Goal: Use online tool/utility: Utilize a website feature to perform a specific function

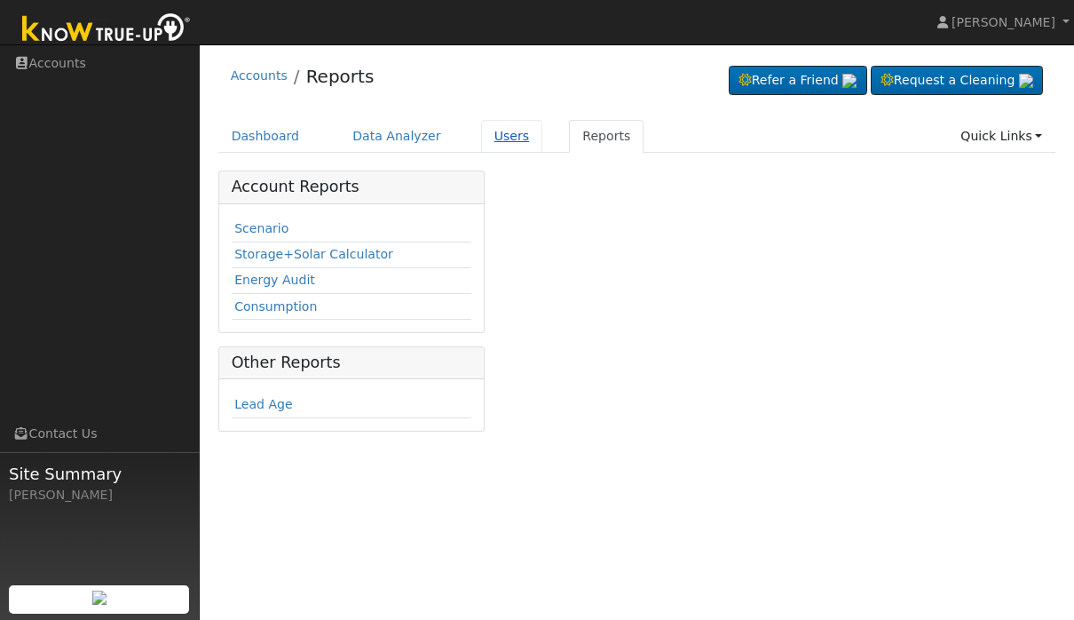
click at [525, 152] on link "Users" at bounding box center [512, 136] width 62 height 33
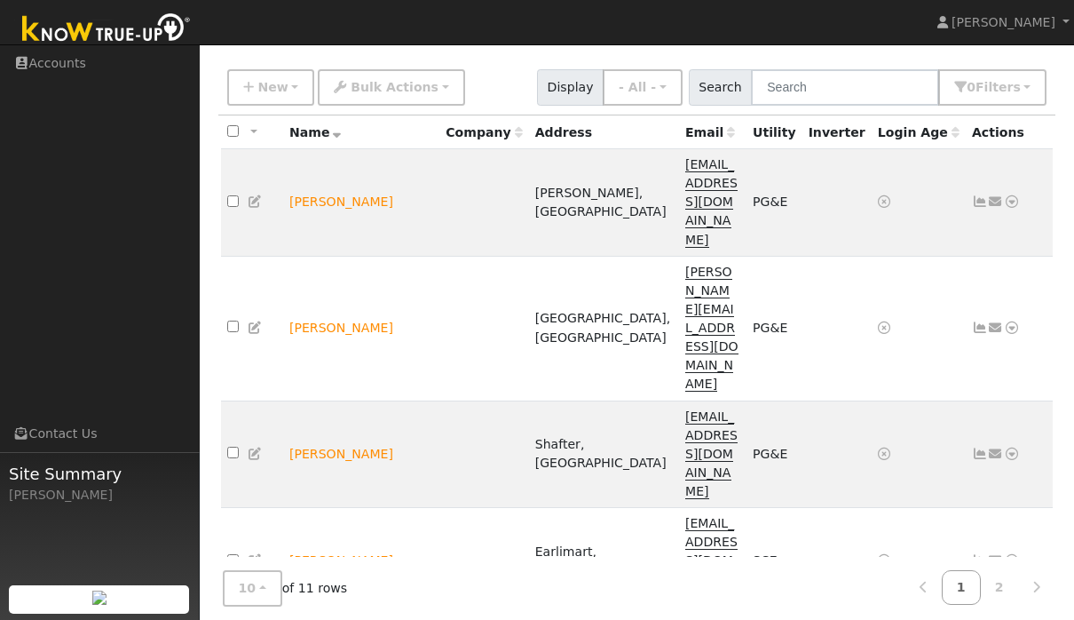
scroll to position [121, 0]
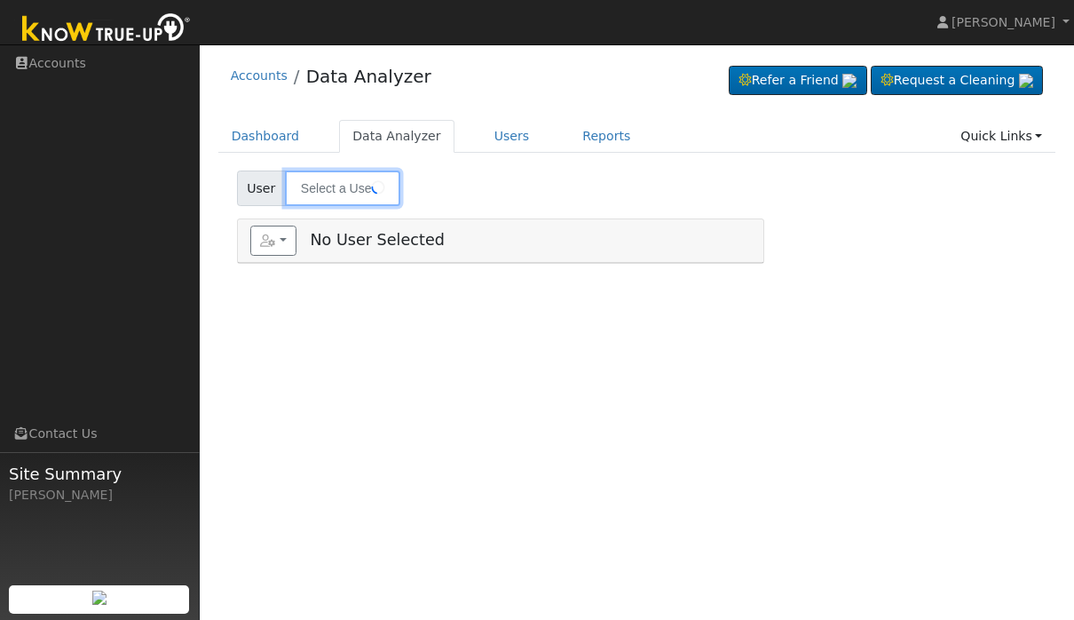
type input "[PERSON_NAME]"
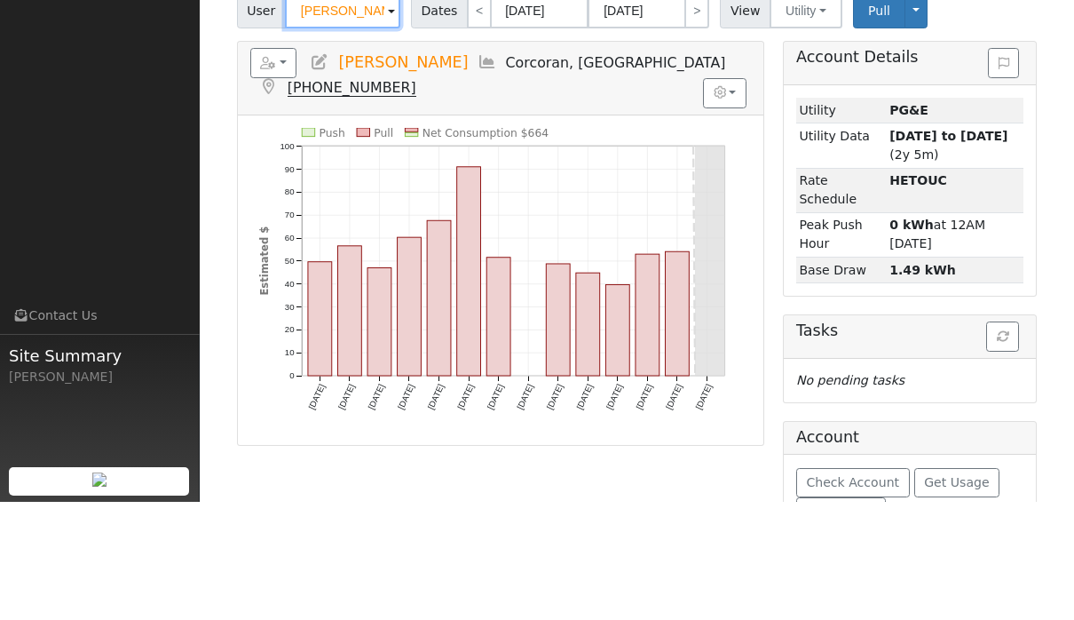
scroll to position [124, 0]
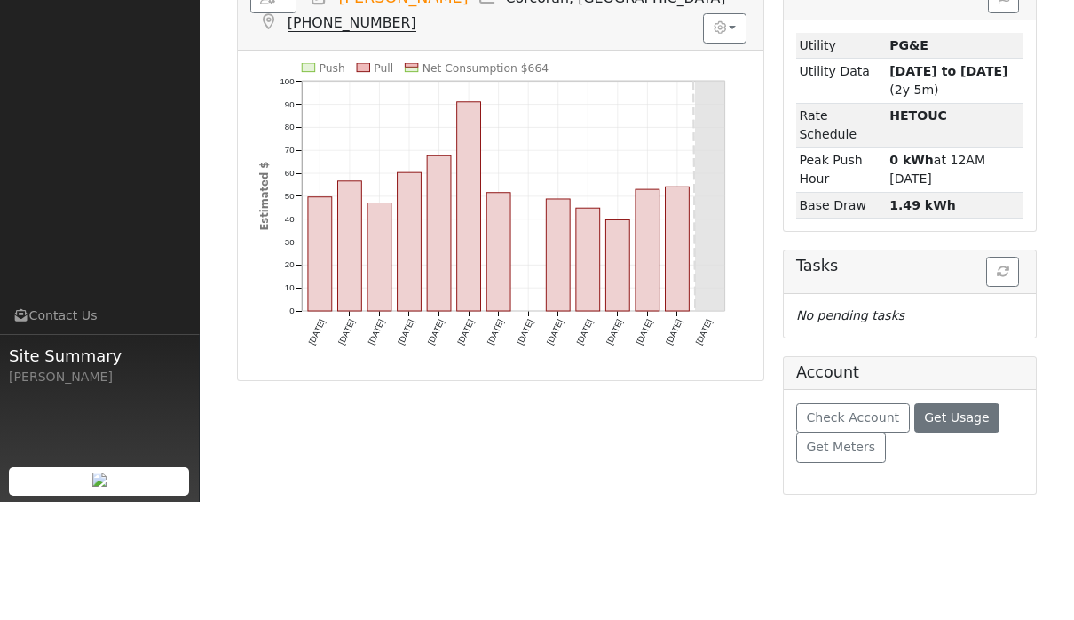
click at [981, 528] on span "Get Usage" at bounding box center [956, 535] width 65 height 14
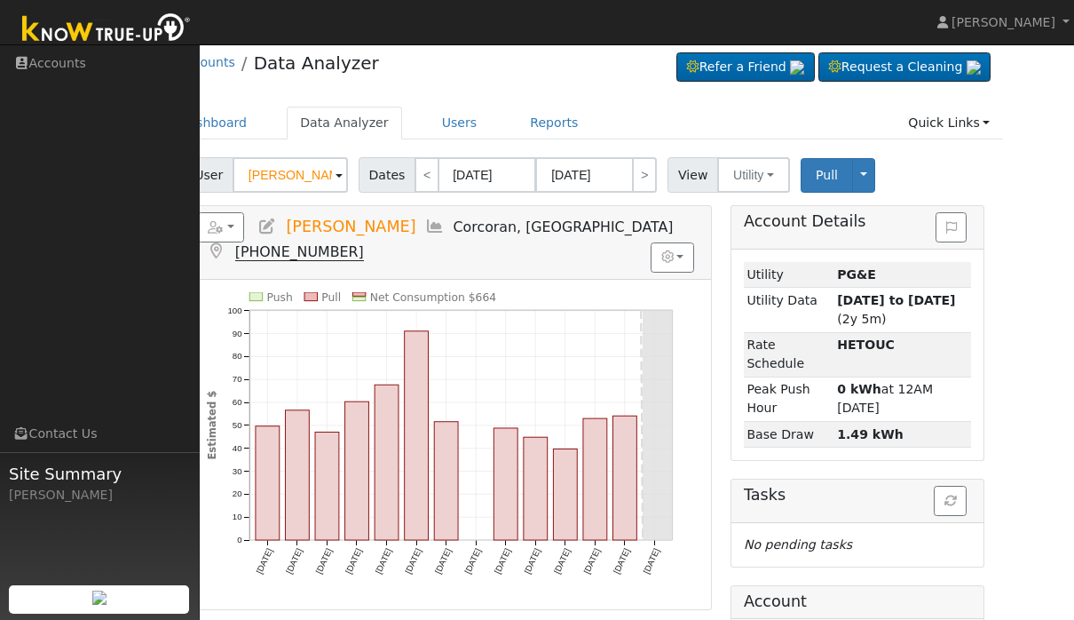
scroll to position [12, 53]
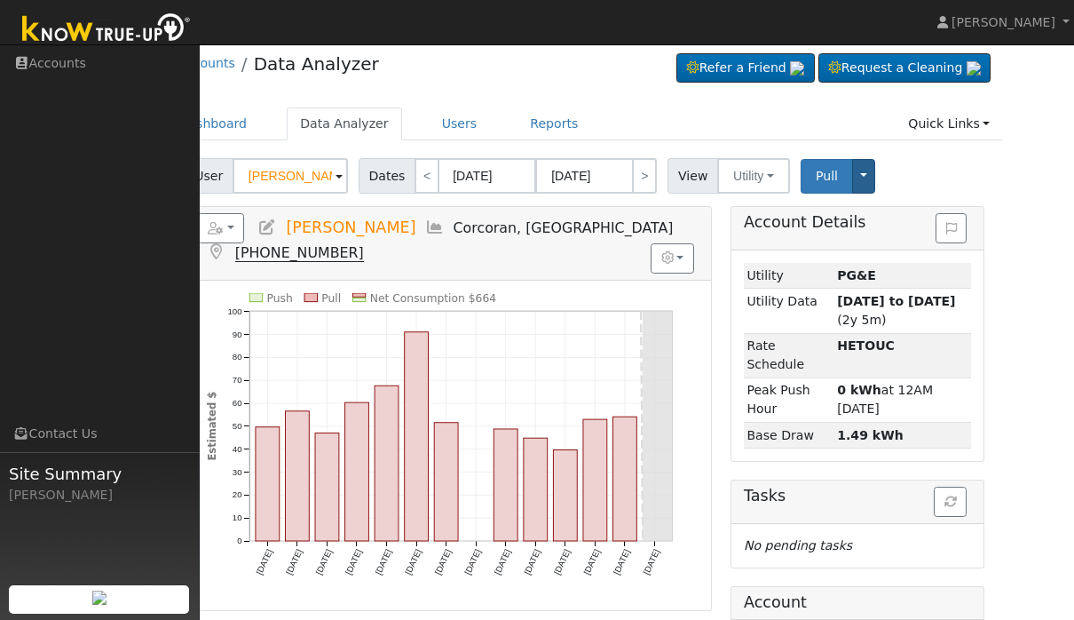
click at [873, 177] on button "Toggle Dropdown" at bounding box center [863, 176] width 23 height 35
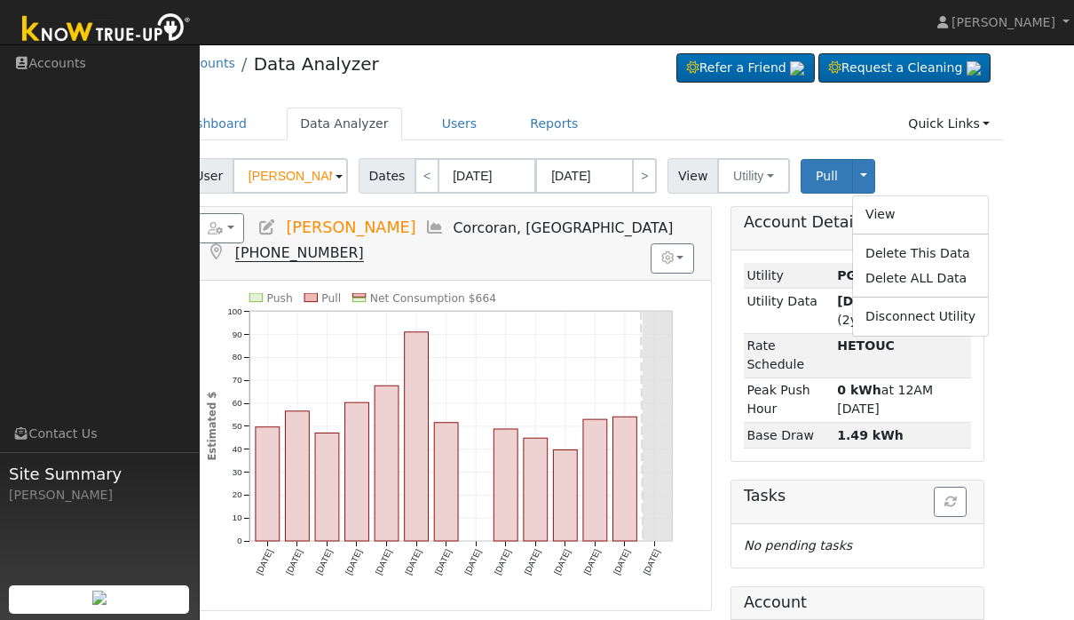
click at [1007, 163] on div "Edit User: New Select an Ac... New Account Nickname Cancel Create Are you sure …" at bounding box center [584, 626] width 857 height 936
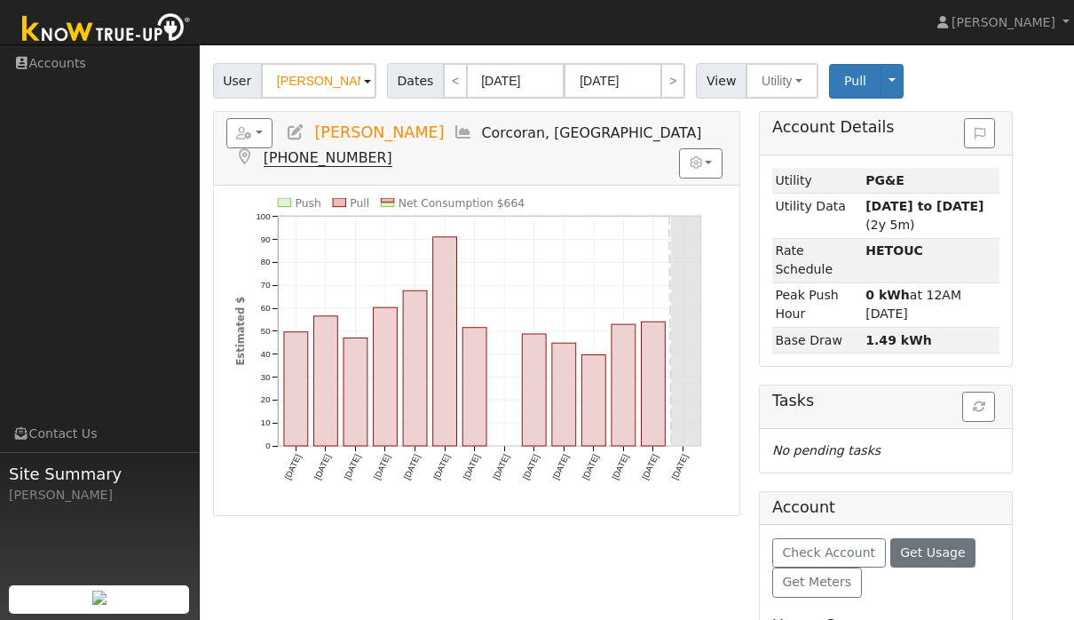
scroll to position [43, 24]
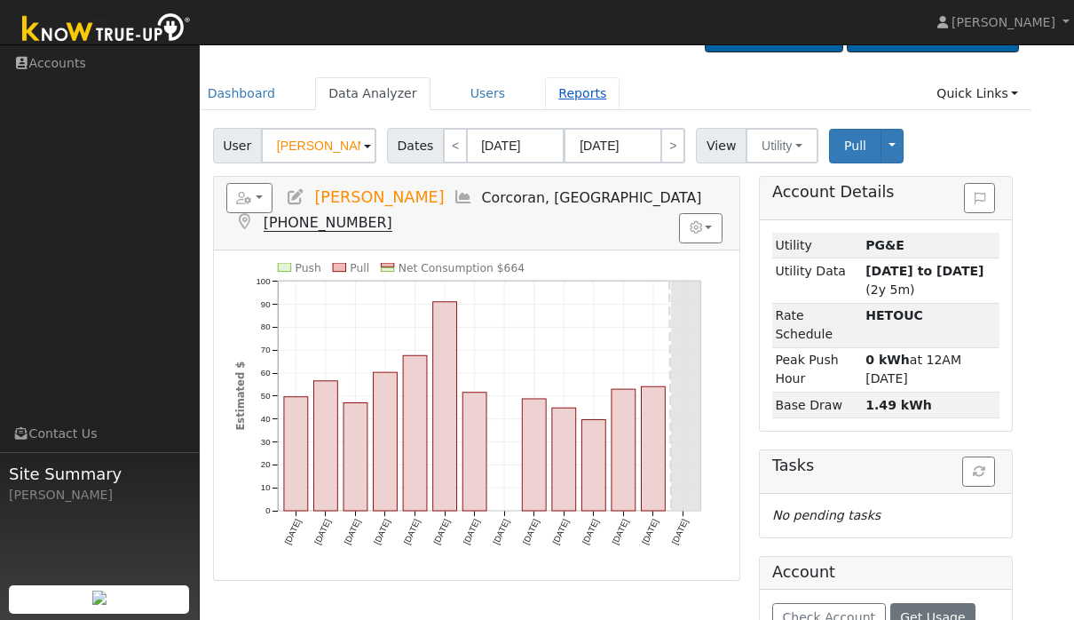
click at [611, 89] on link "Reports" at bounding box center [582, 93] width 75 height 33
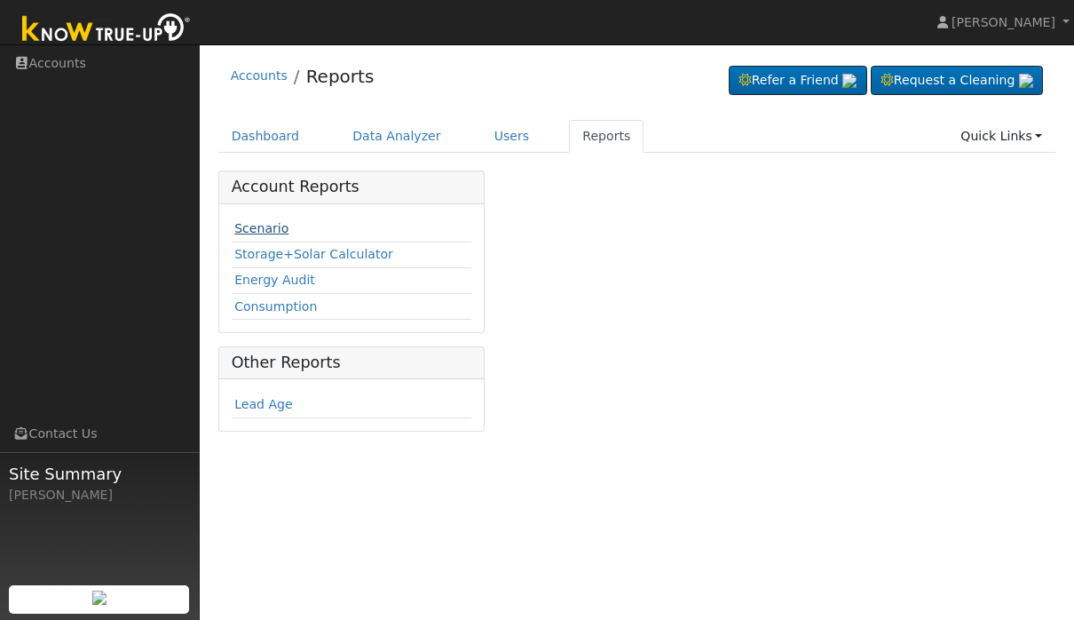
click at [284, 222] on link "Scenario" at bounding box center [261, 228] width 54 height 14
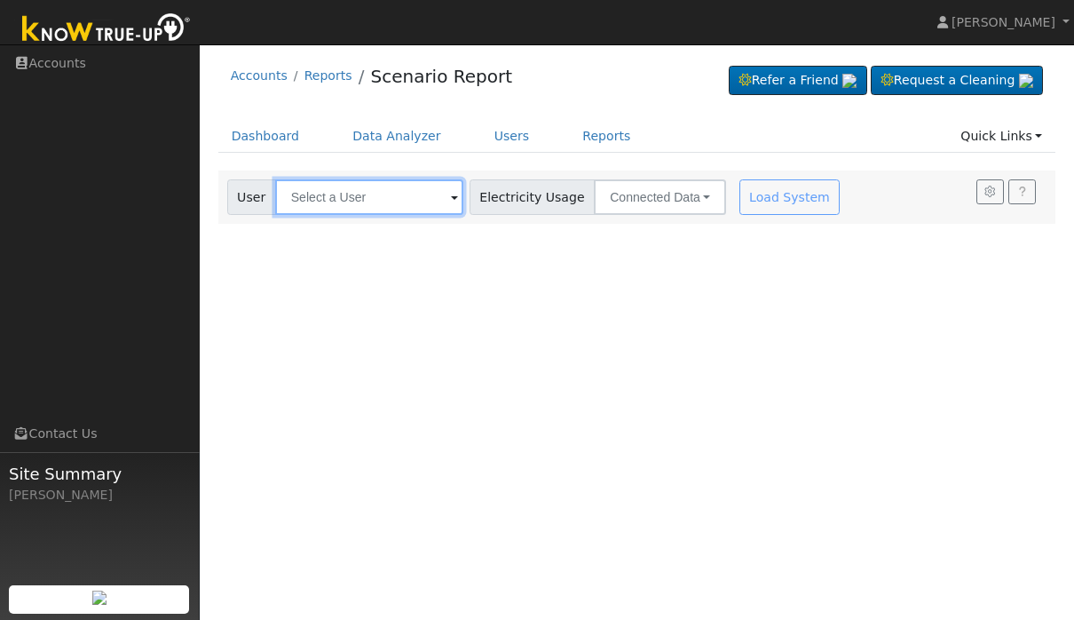
click at [410, 193] on input "text" at bounding box center [369, 197] width 188 height 36
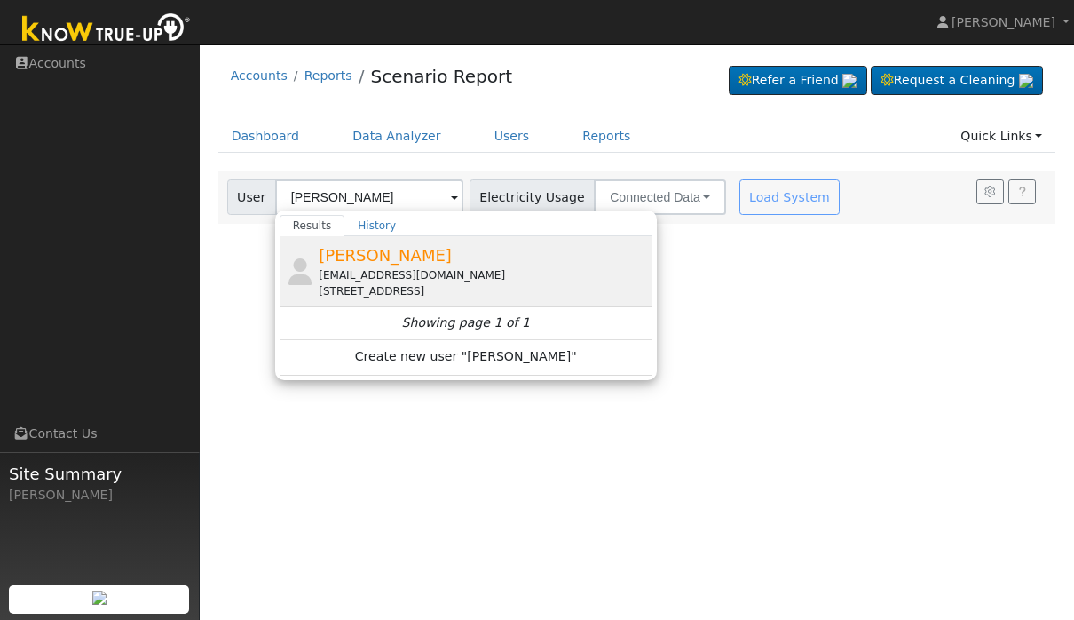
click at [494, 257] on div "[PERSON_NAME] [PERSON_NAME][EMAIL_ADDRESS][DOMAIN_NAME] [STREET_ADDRESS]" at bounding box center [483, 271] width 329 height 56
type input "[PERSON_NAME]"
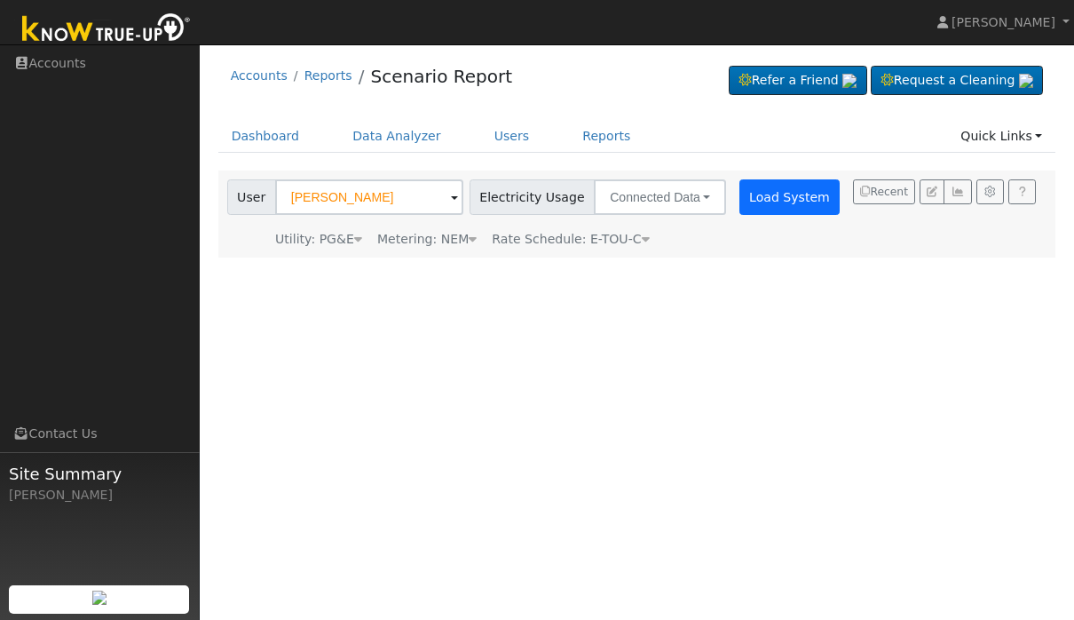
click at [739, 202] on button "Load System" at bounding box center [789, 197] width 101 height 36
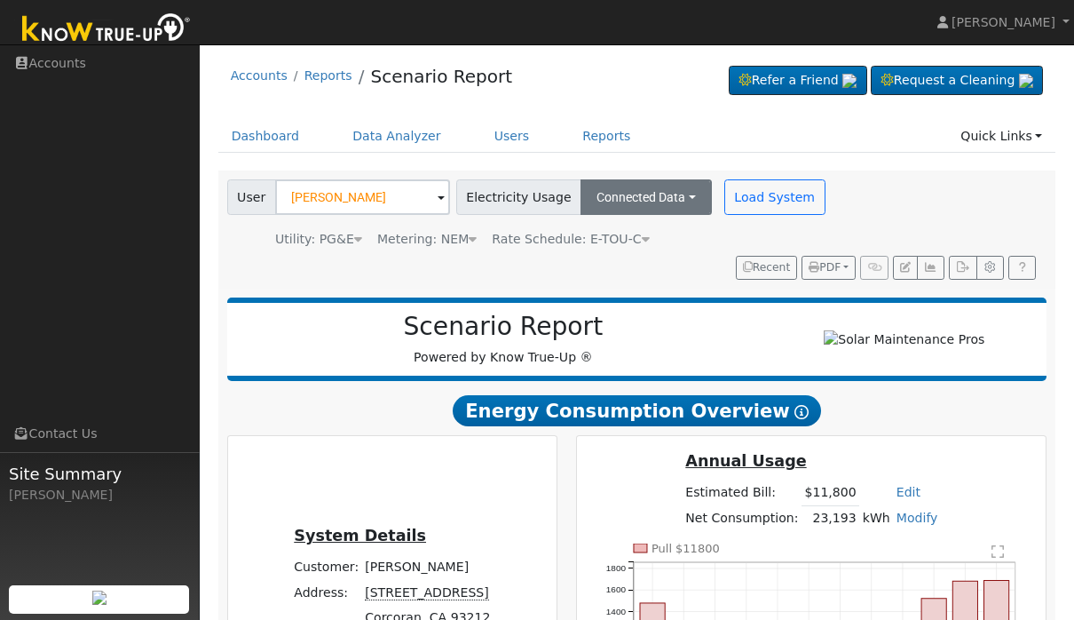
click at [630, 210] on button "Connected Data" at bounding box center [645, 197] width 131 height 36
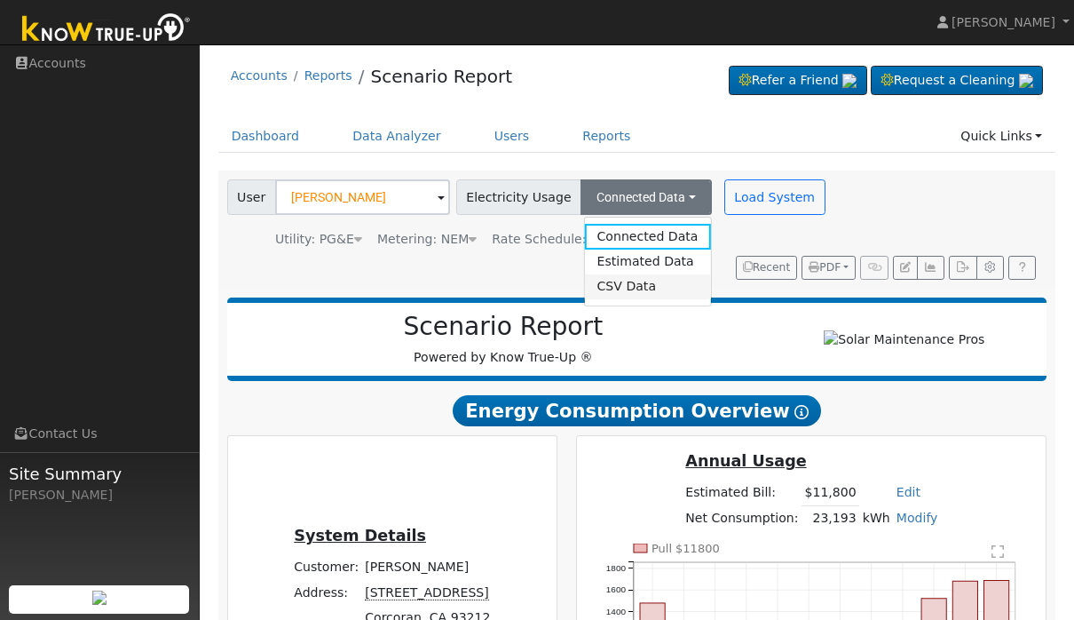
click at [616, 292] on link "CSV Data" at bounding box center [647, 286] width 126 height 25
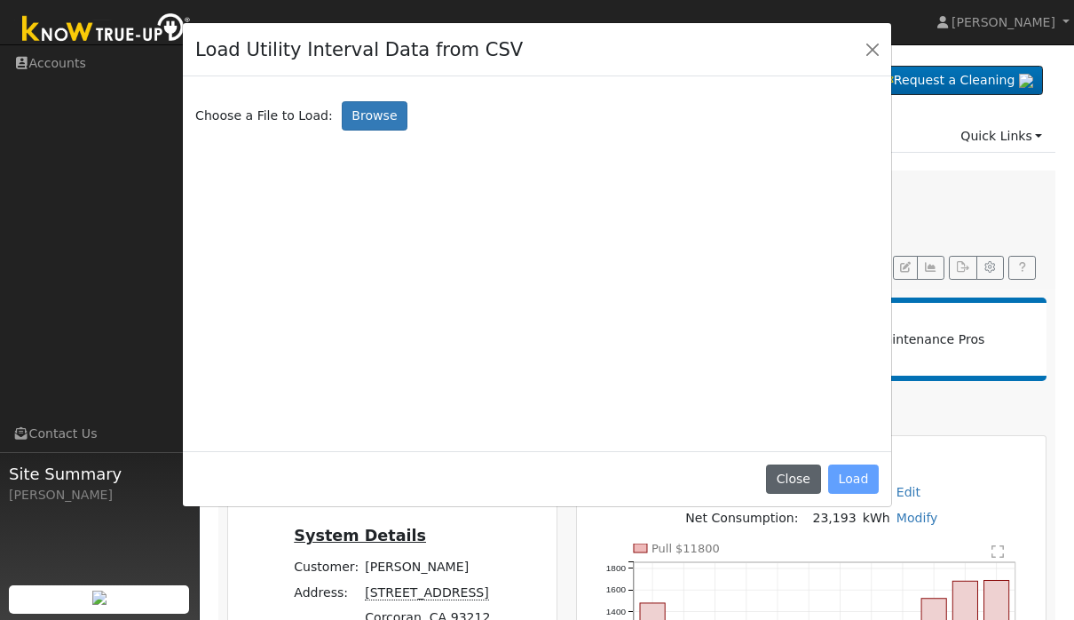
click at [771, 468] on button "Close" at bounding box center [793, 479] width 54 height 30
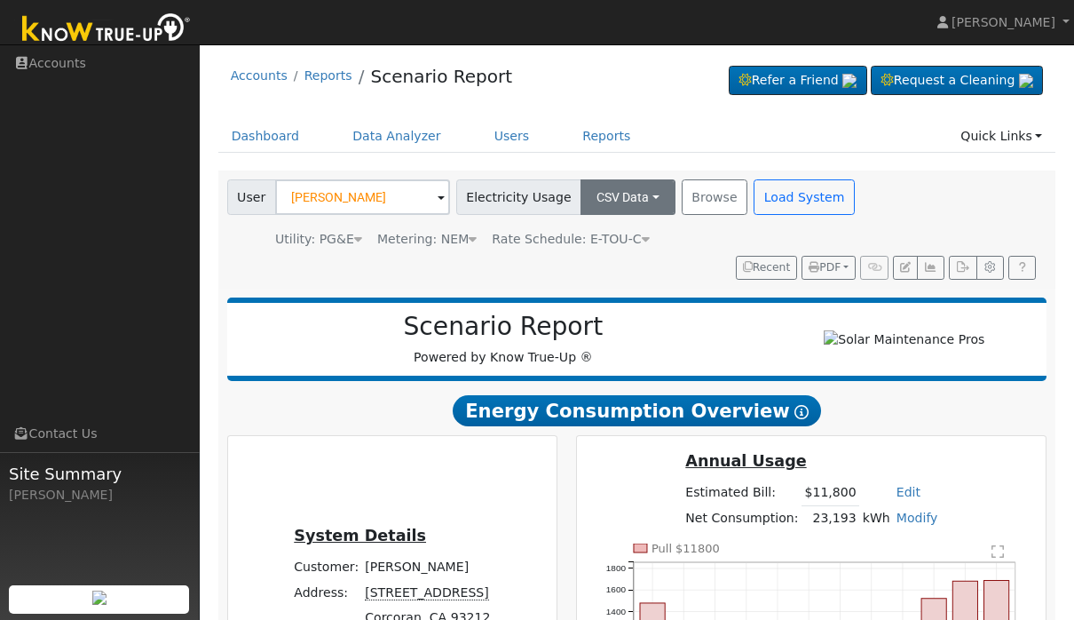
click at [605, 198] on button "CSV Data" at bounding box center [627, 197] width 95 height 36
click at [604, 242] on link "Connected Data" at bounding box center [611, 236] width 126 height 25
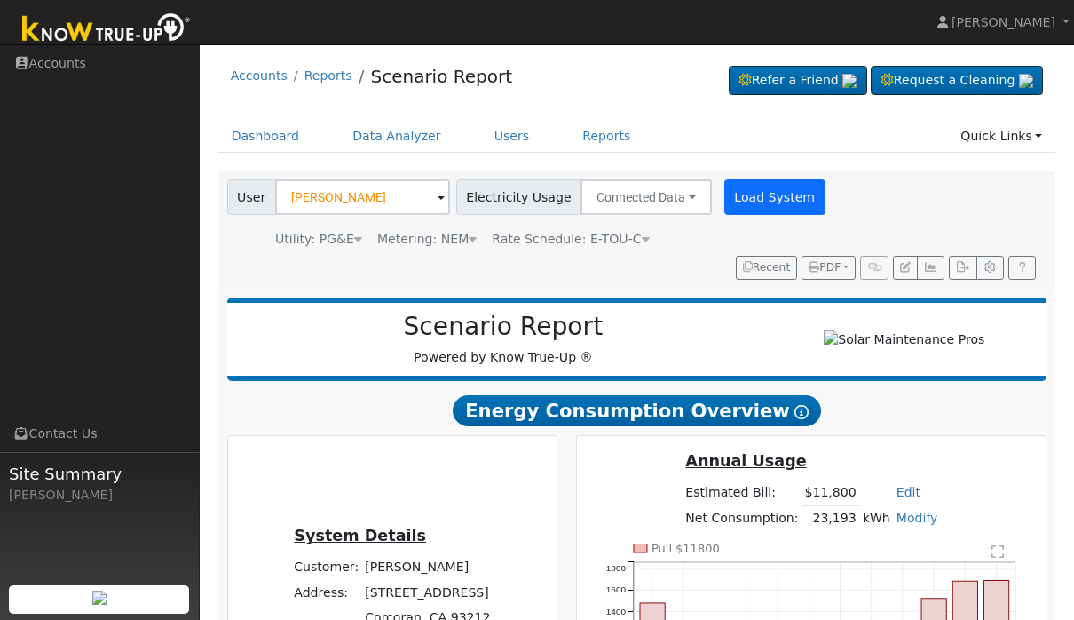
click at [763, 215] on button "Load System" at bounding box center [774, 197] width 101 height 36
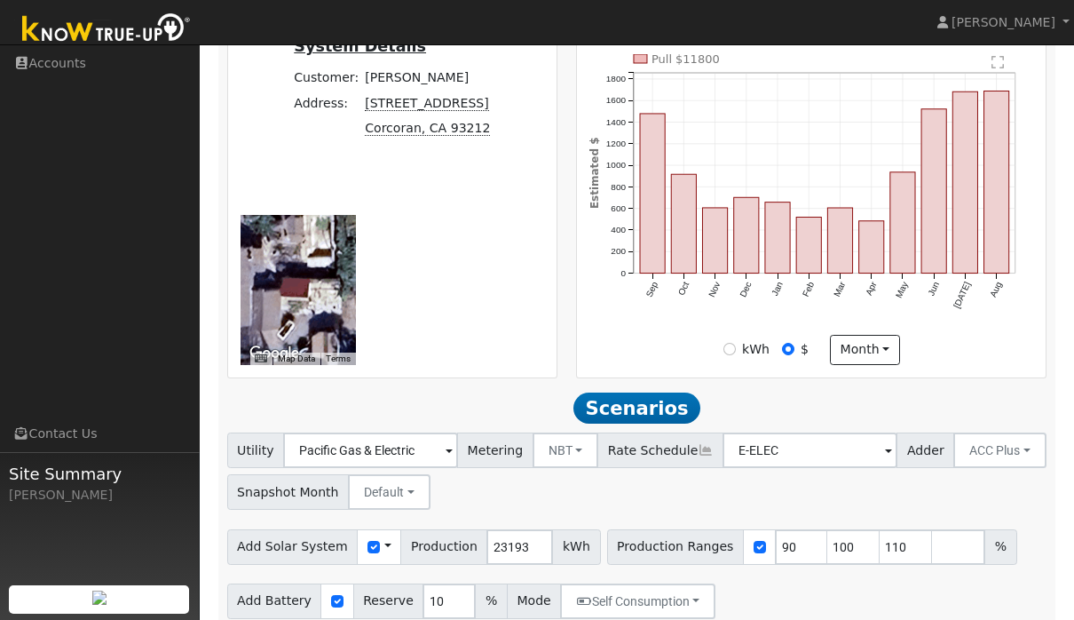
scroll to position [526, 0]
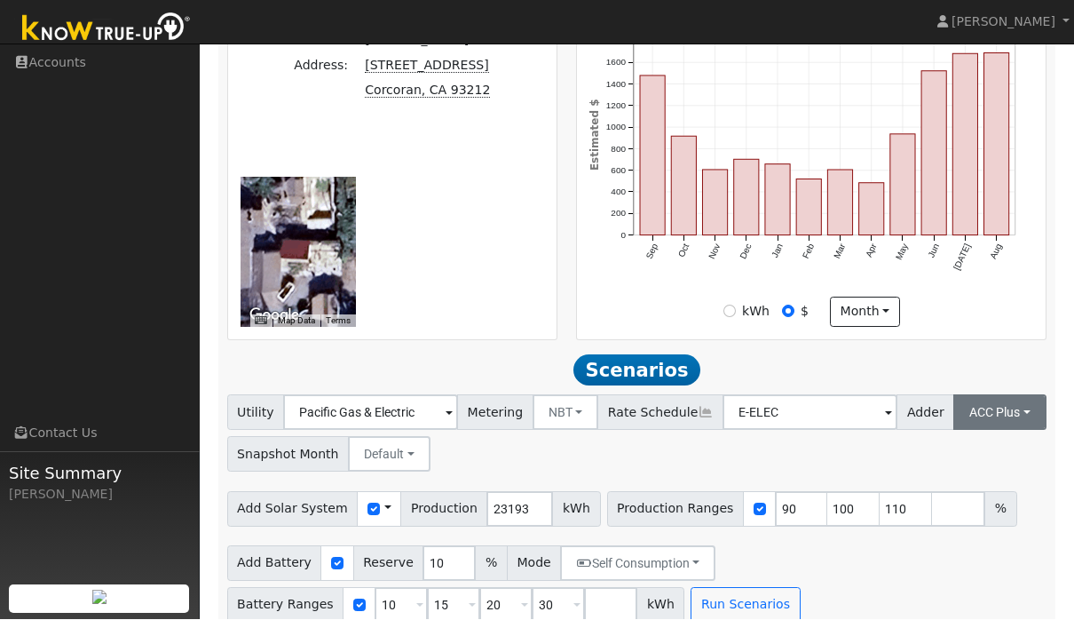
click at [960, 407] on button "ACC Plus" at bounding box center [999, 413] width 93 height 36
click at [676, 466] on div "Utility Pacific Gas & Electric Metering NBT NEM NBT Rate Schedule E-ELEC Adder …" at bounding box center [637, 430] width 826 height 83
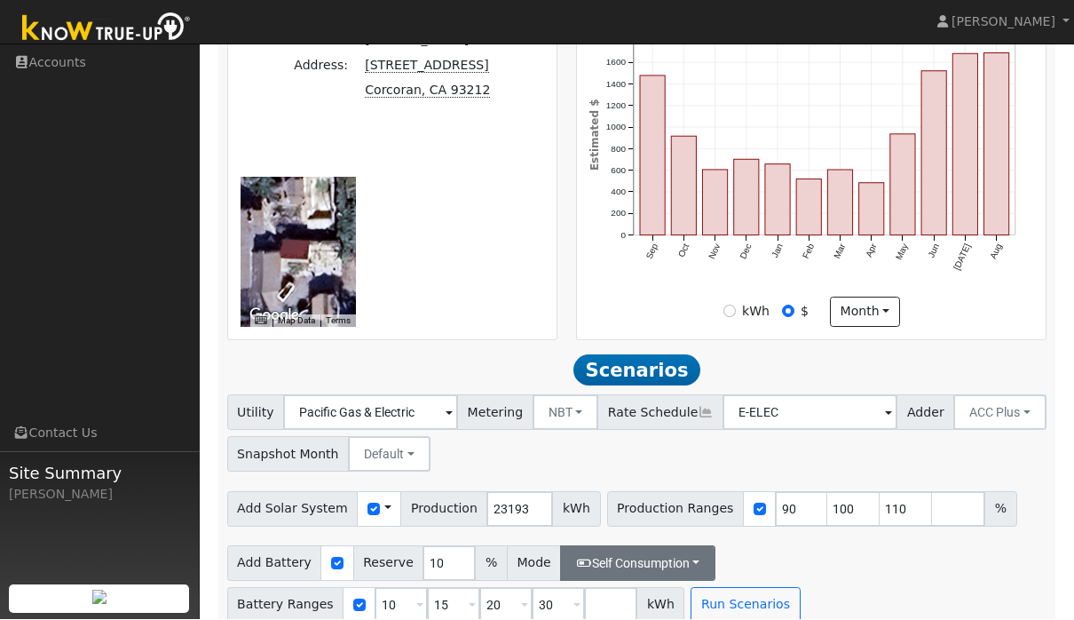
click at [580, 561] on button "Self Consumption" at bounding box center [637, 564] width 155 height 36
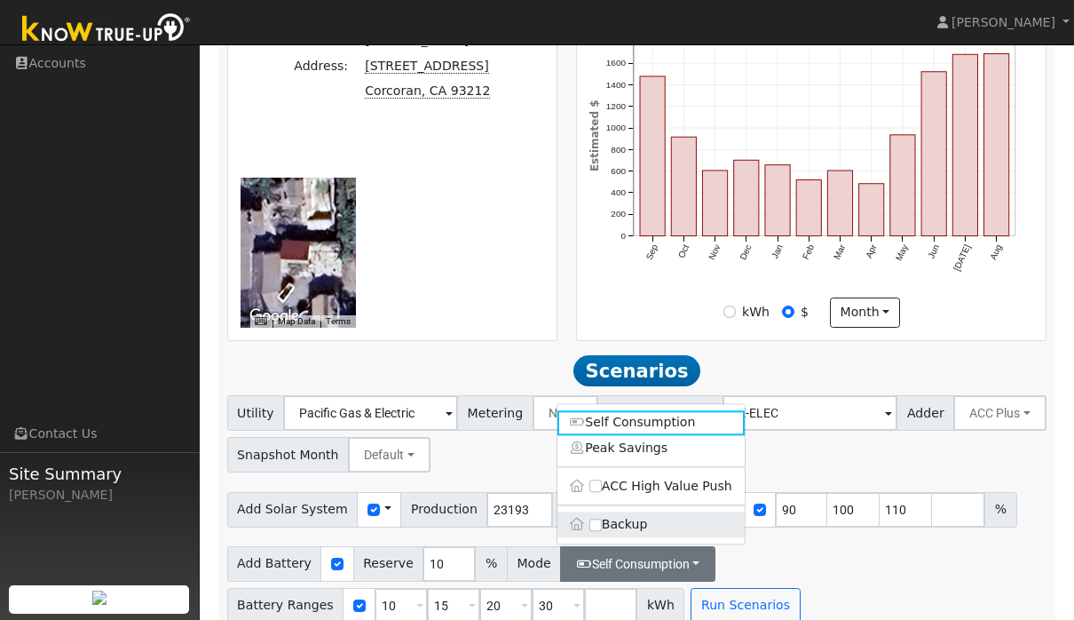
click at [590, 529] on input "Backup" at bounding box center [595, 524] width 12 height 12
checkbox input "true"
type input "20"
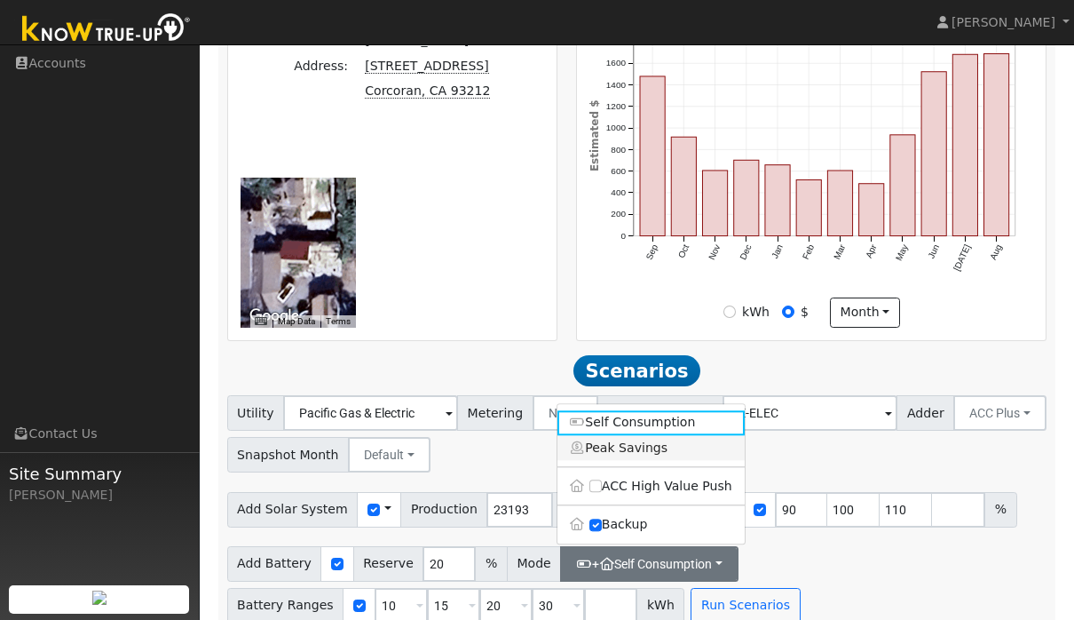
click at [594, 460] on link "Peak Savings" at bounding box center [650, 447] width 187 height 25
checkbox input "true"
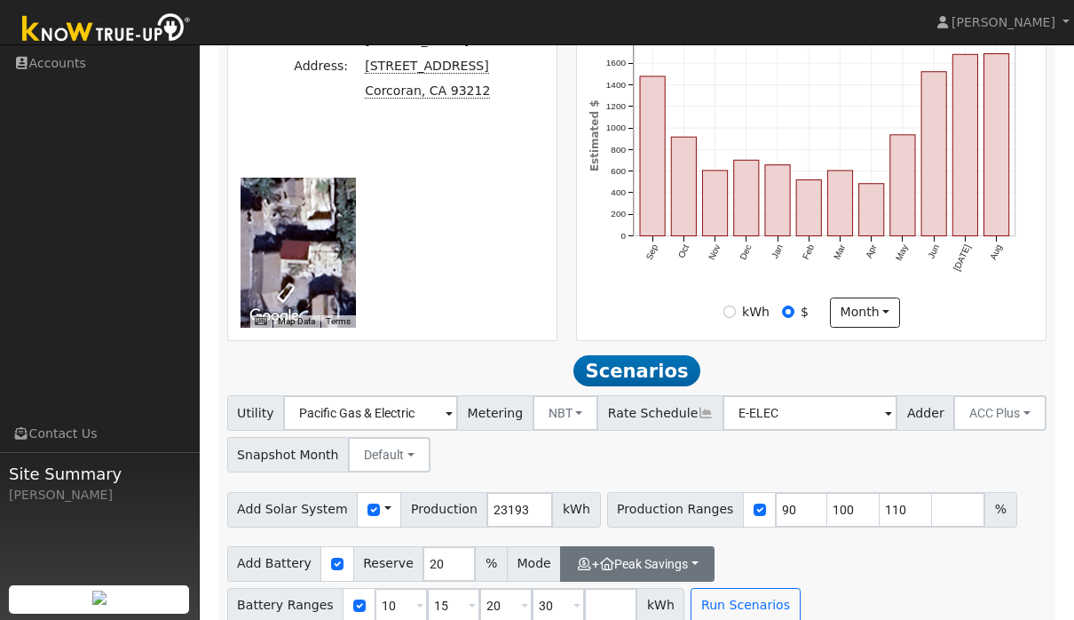
click at [616, 575] on button "+ Peak Savings" at bounding box center [637, 564] width 154 height 36
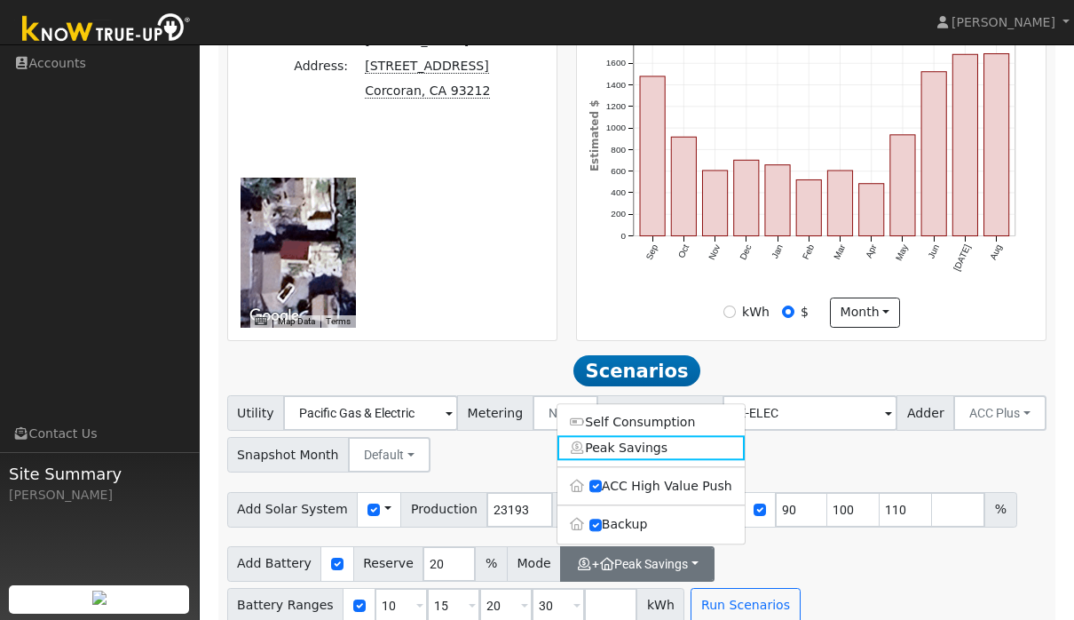
click at [804, 563] on div "Add Battery Reserve 20 % Mode + Peak Savings Self Consumption Peak Savings ACC …" at bounding box center [637, 581] width 826 height 83
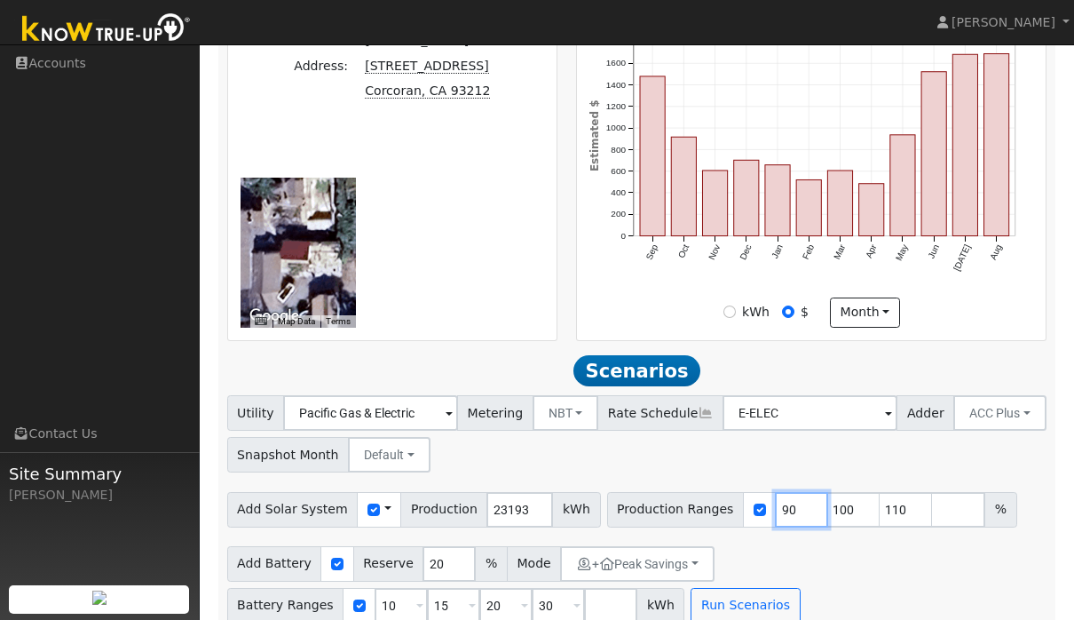
click at [805, 517] on input "90" at bounding box center [801, 510] width 53 height 36
type input "100"
type input "110"
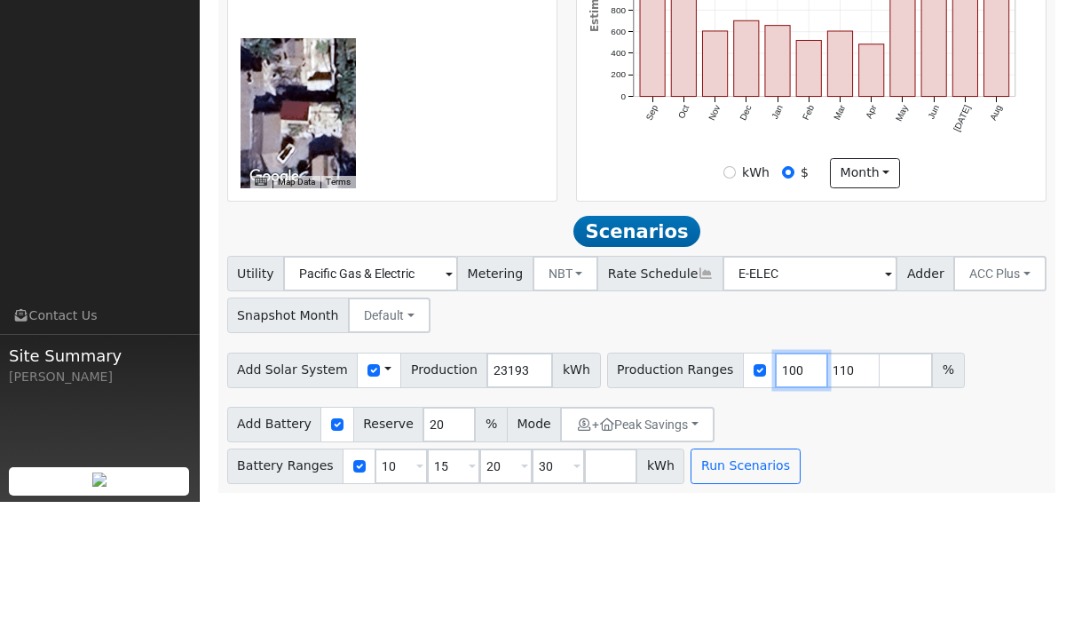
scroll to position [410, 0]
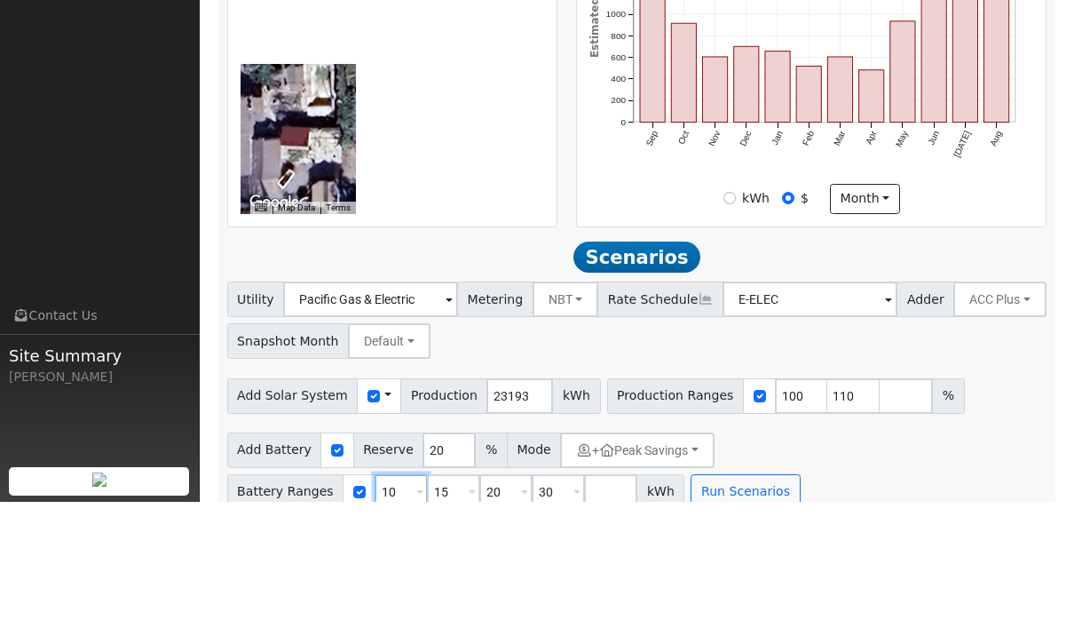
click at [398, 524] on div "Scenario Report Powered by Know True-Up ® Energy Consumption Overview Show Help…" at bounding box center [637, 202] width 838 height 870
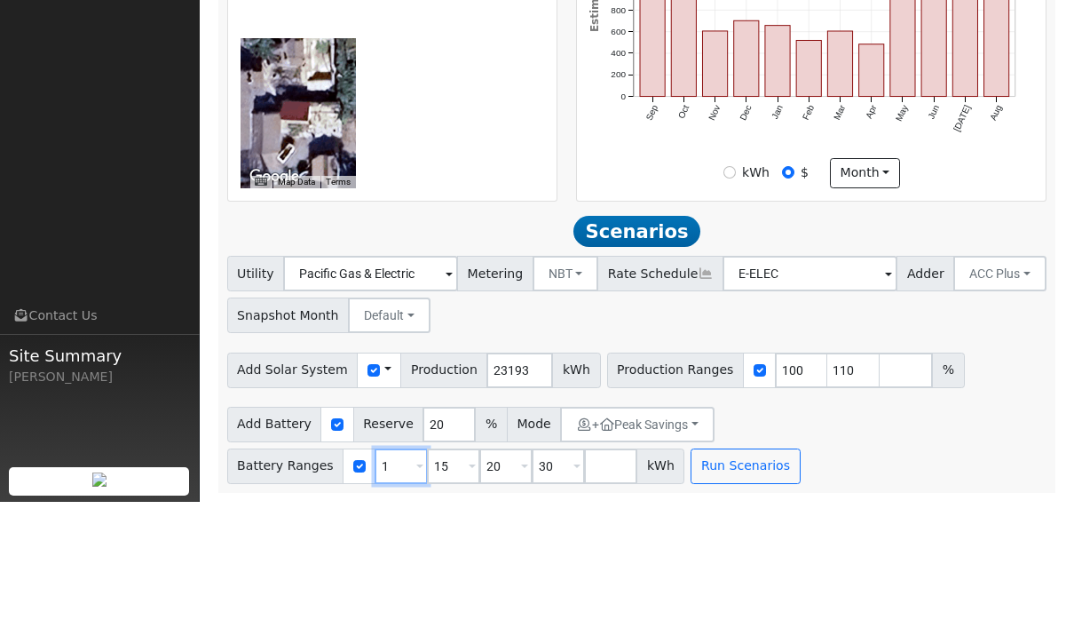
type input "15"
type input "20"
type input "30"
type input "20"
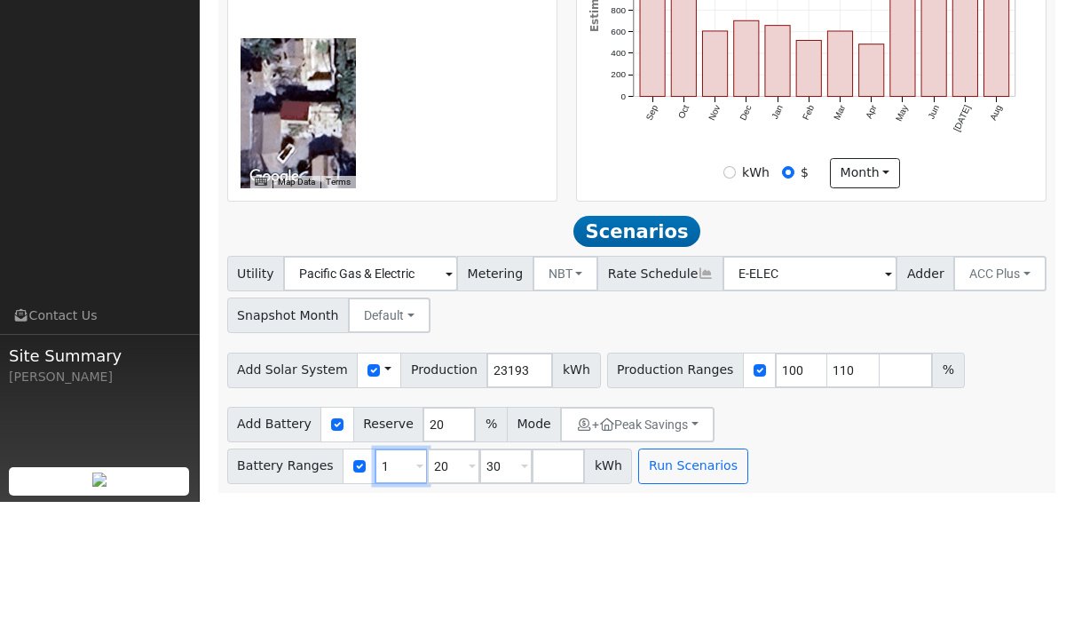
type input "30"
type input "27"
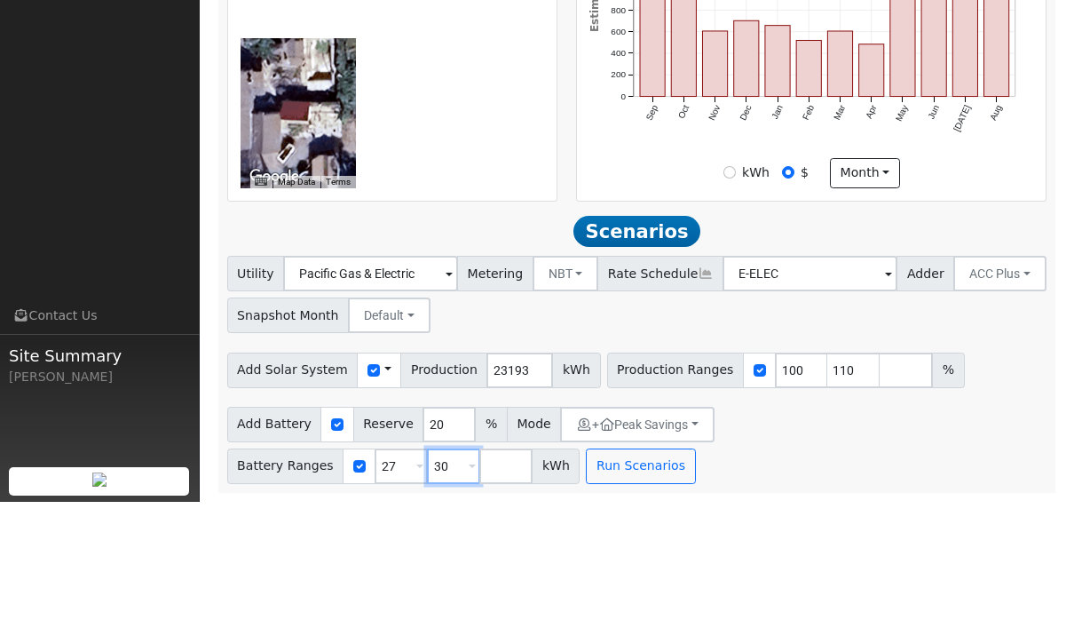
click at [454, 566] on input "30" at bounding box center [453, 584] width 53 height 36
type input "3"
type input "40.5"
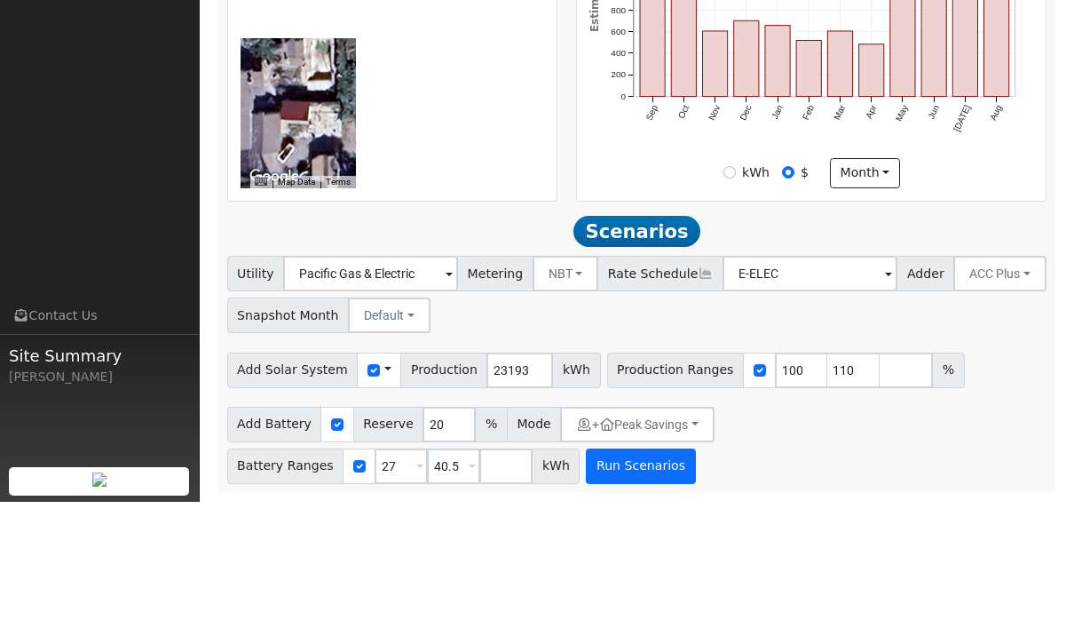
click at [661, 566] on button "Run Scenarios" at bounding box center [640, 584] width 109 height 36
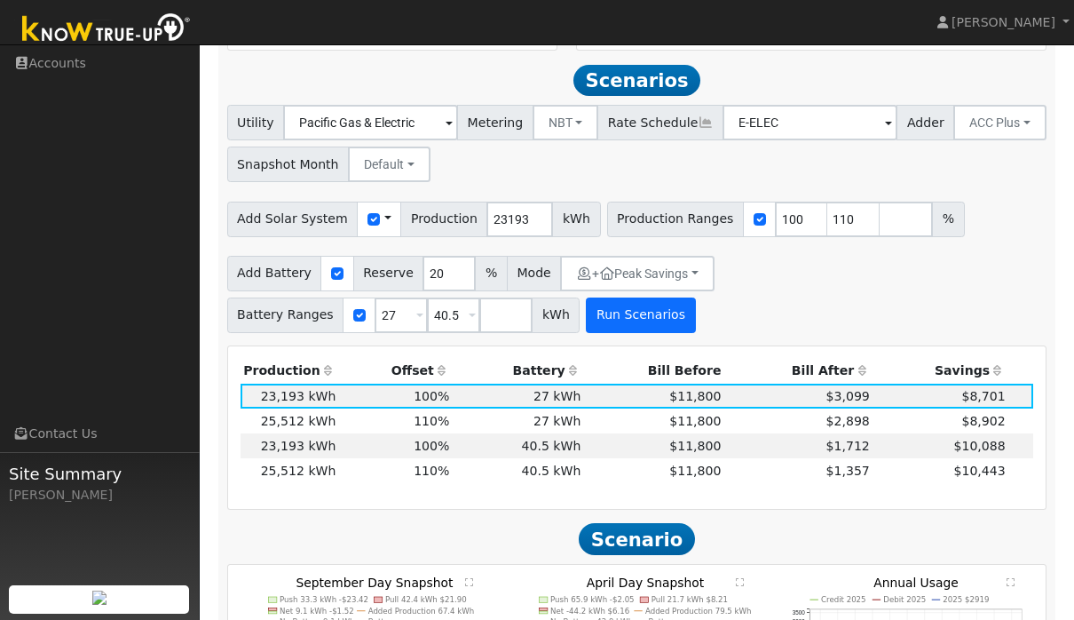
scroll to position [833, 0]
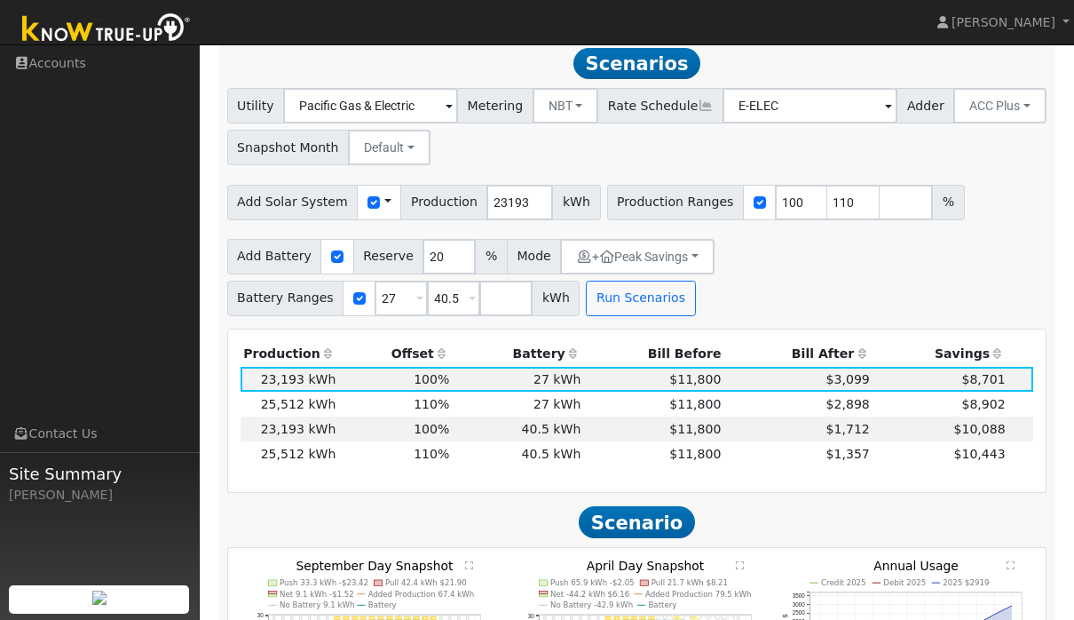
click at [863, 359] on icon at bounding box center [862, 353] width 16 height 12
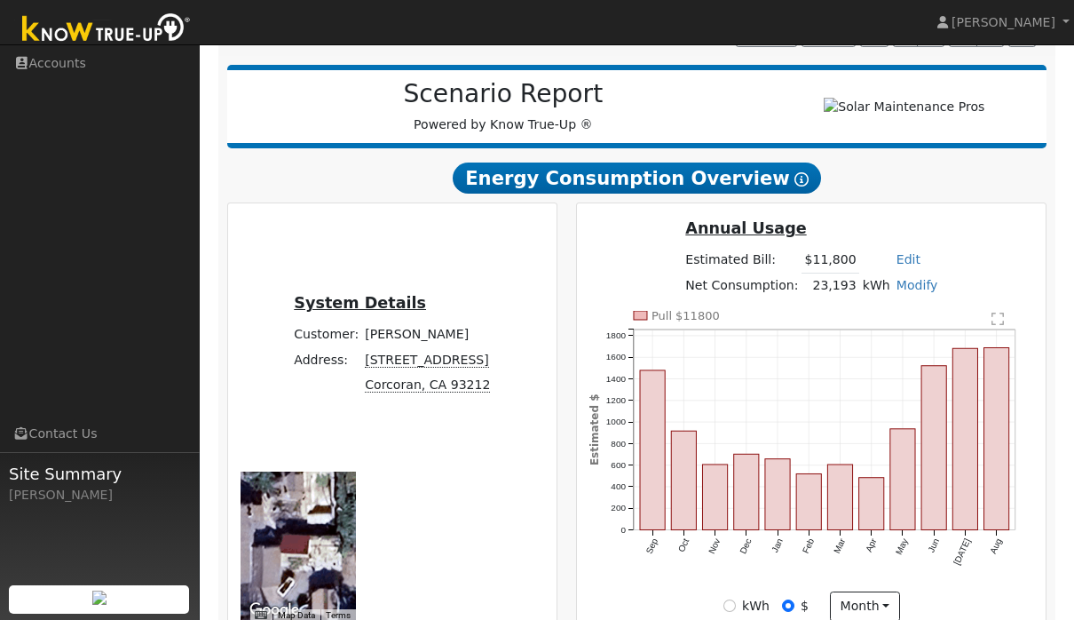
scroll to position [216, 0]
